Goal: Browse casually

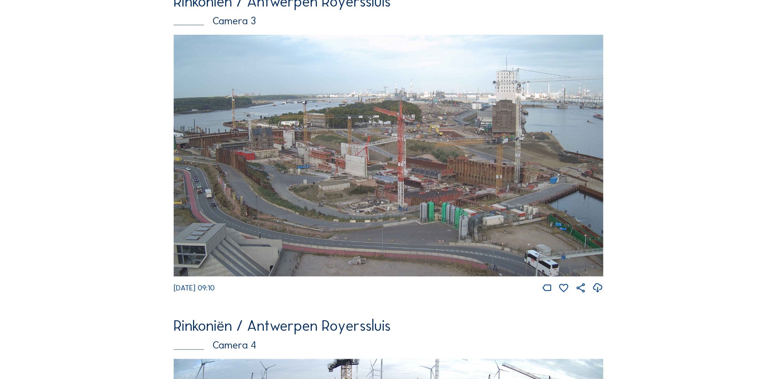
scroll to position [1380, 0]
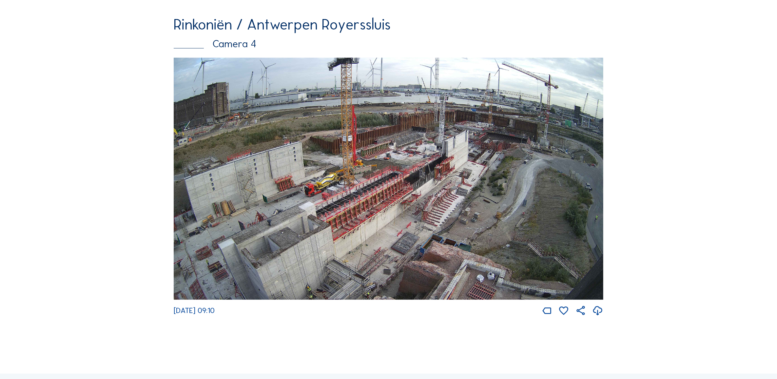
click at [285, 208] on img at bounding box center [389, 179] width 430 height 242
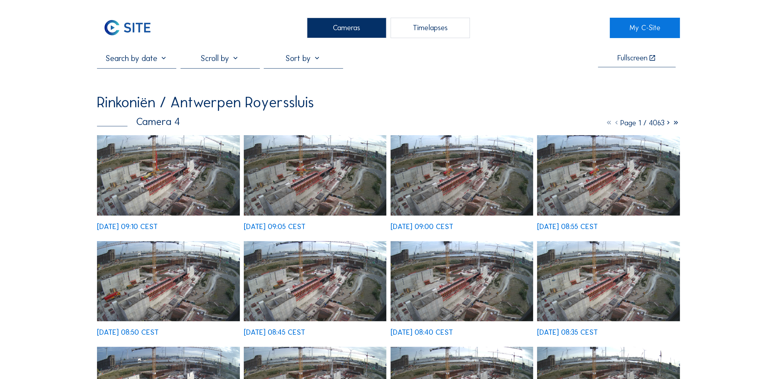
click at [132, 167] on img at bounding box center [168, 175] width 143 height 80
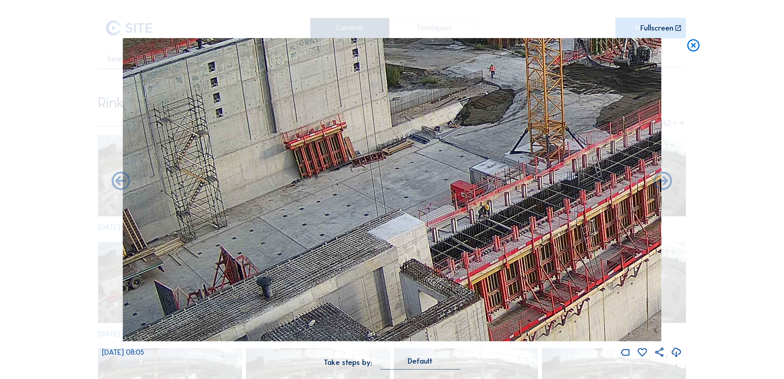
drag, startPoint x: 220, startPoint y: 178, endPoint x: 320, endPoint y: 97, distance: 129.2
click at [320, 97] on img at bounding box center [392, 189] width 539 height 303
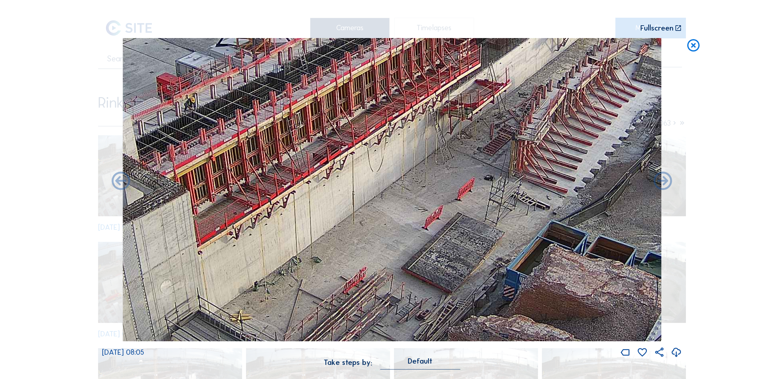
drag, startPoint x: 534, startPoint y: 221, endPoint x: 240, endPoint y: 114, distance: 313.1
click at [240, 114] on img at bounding box center [392, 189] width 539 height 303
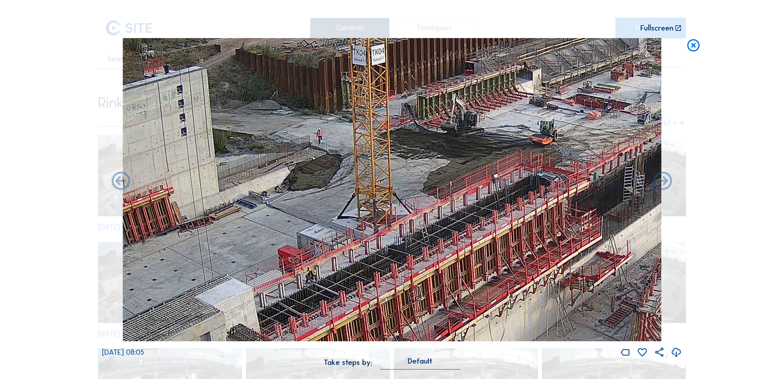
drag, startPoint x: 358, startPoint y: 192, endPoint x: 480, endPoint y: 364, distance: 210.6
click at [480, 364] on div "We 27 Aug 2025 08:05 Take steps by: Default" at bounding box center [392, 207] width 580 height 338
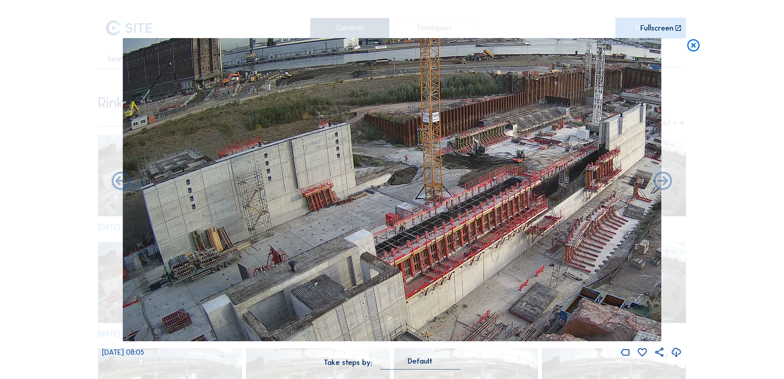
drag, startPoint x: 208, startPoint y: 203, endPoint x: 436, endPoint y: 183, distance: 229.5
click at [436, 183] on img at bounding box center [392, 189] width 539 height 303
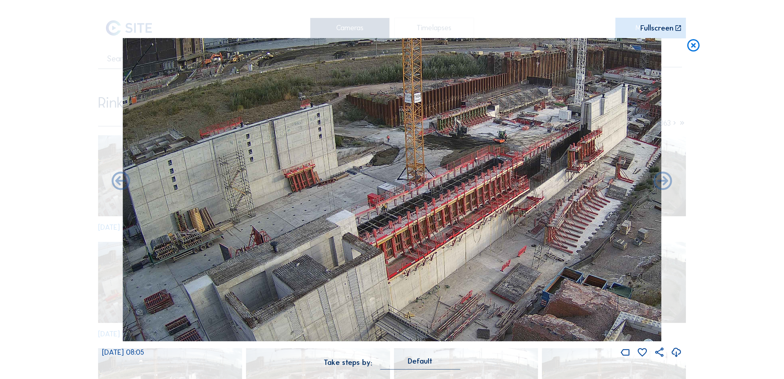
drag, startPoint x: 224, startPoint y: 252, endPoint x: -20, endPoint y: 173, distance: 256.3
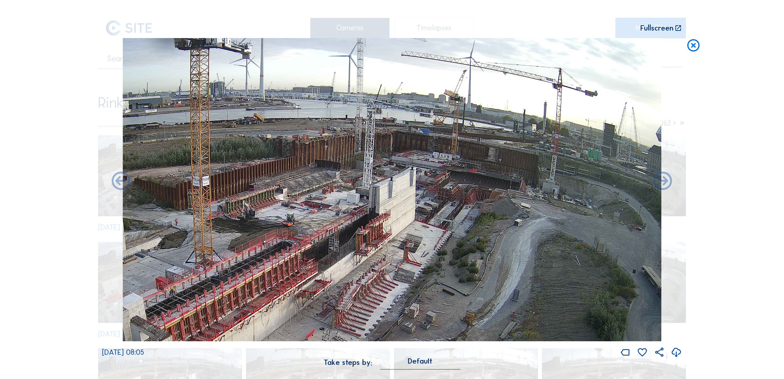
drag, startPoint x: 483, startPoint y: 133, endPoint x: 431, endPoint y: 312, distance: 186.3
click at [431, 312] on img at bounding box center [392, 189] width 539 height 303
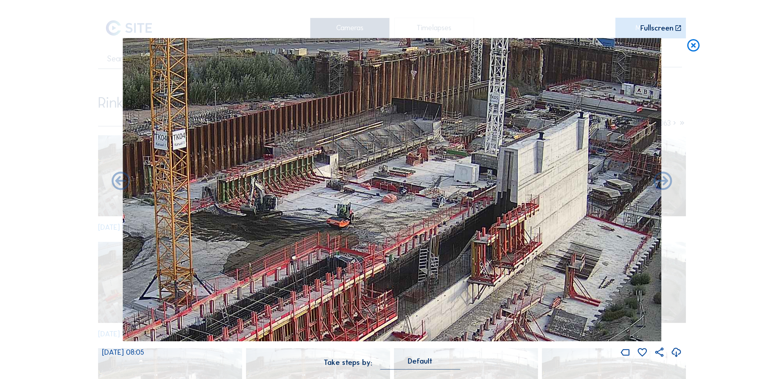
drag, startPoint x: 449, startPoint y: 157, endPoint x: 686, endPoint y: 73, distance: 252.0
click at [686, 73] on div "Scroll to travel through time | Press 'Alt' Button + Scroll to Zoom | Click and…" at bounding box center [392, 189] width 784 height 379
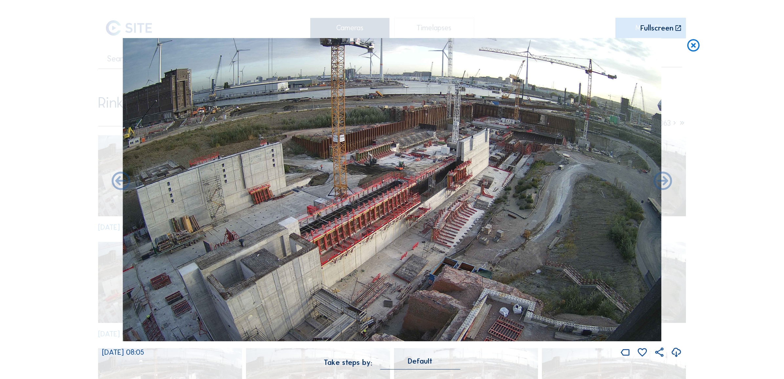
click at [248, 221] on img at bounding box center [392, 189] width 539 height 303
